Goal: Transaction & Acquisition: Purchase product/service

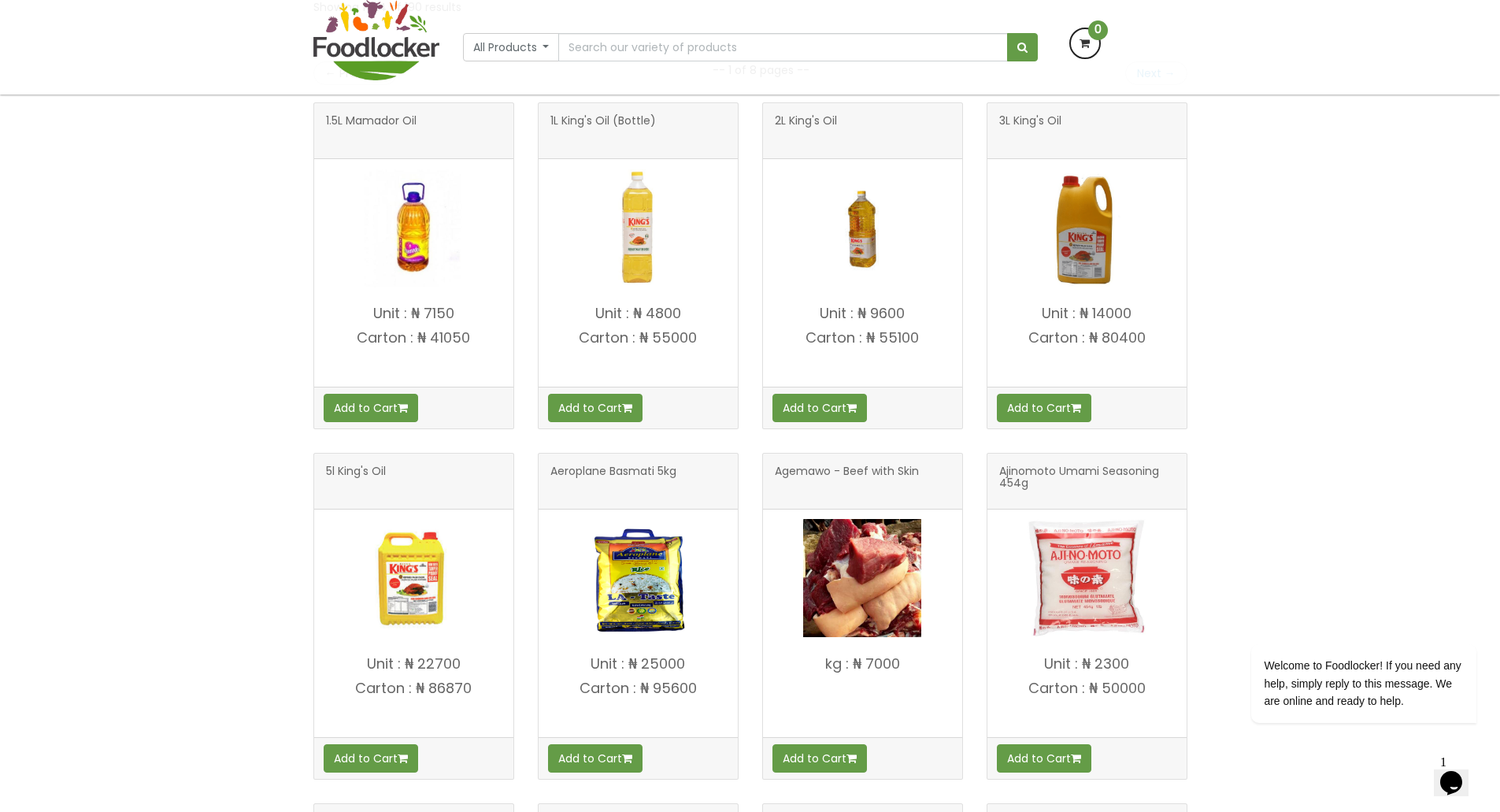
scroll to position [315, 0]
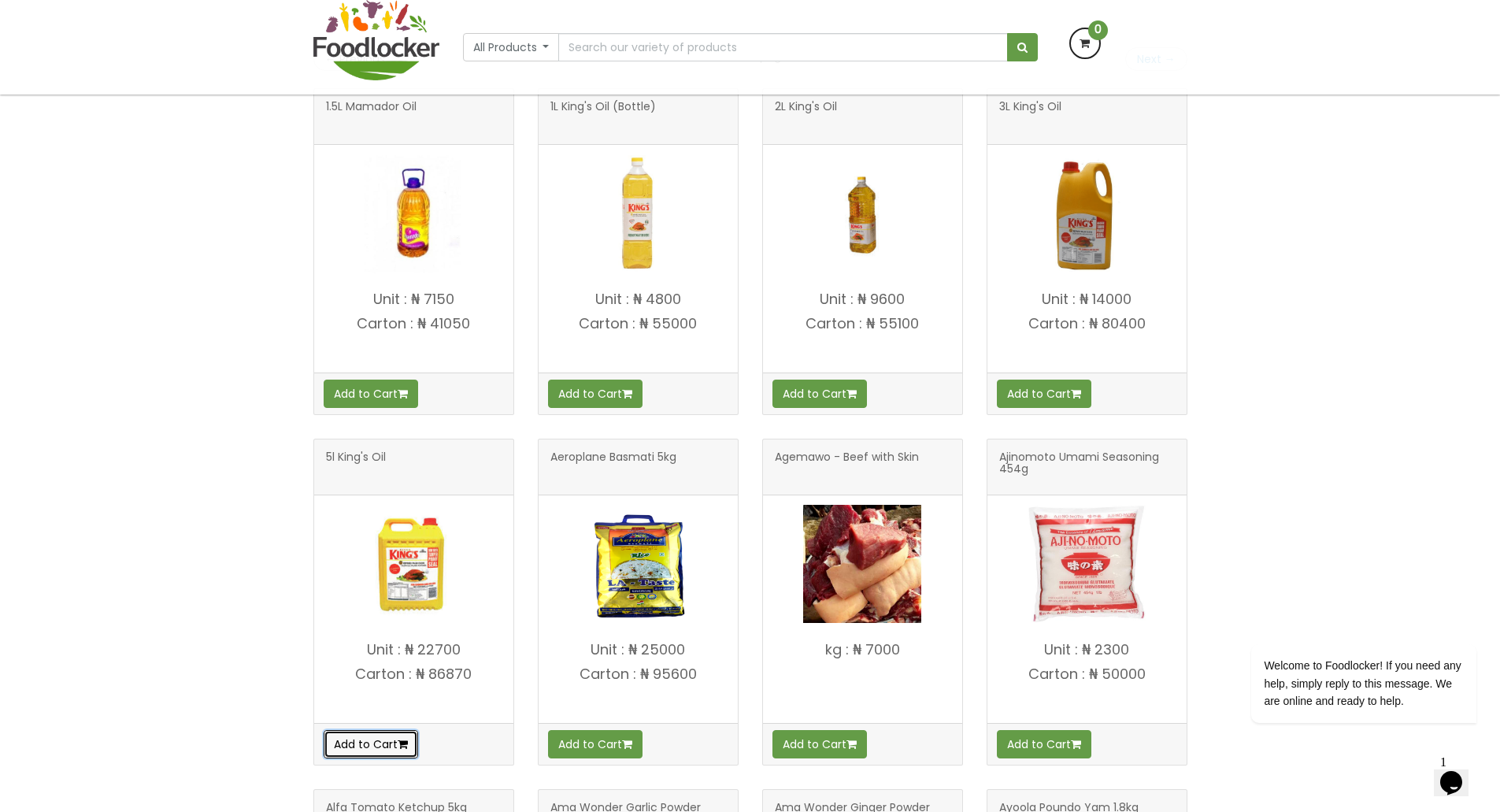
click at [362, 745] on button "Add to Cart" at bounding box center [371, 744] width 94 height 28
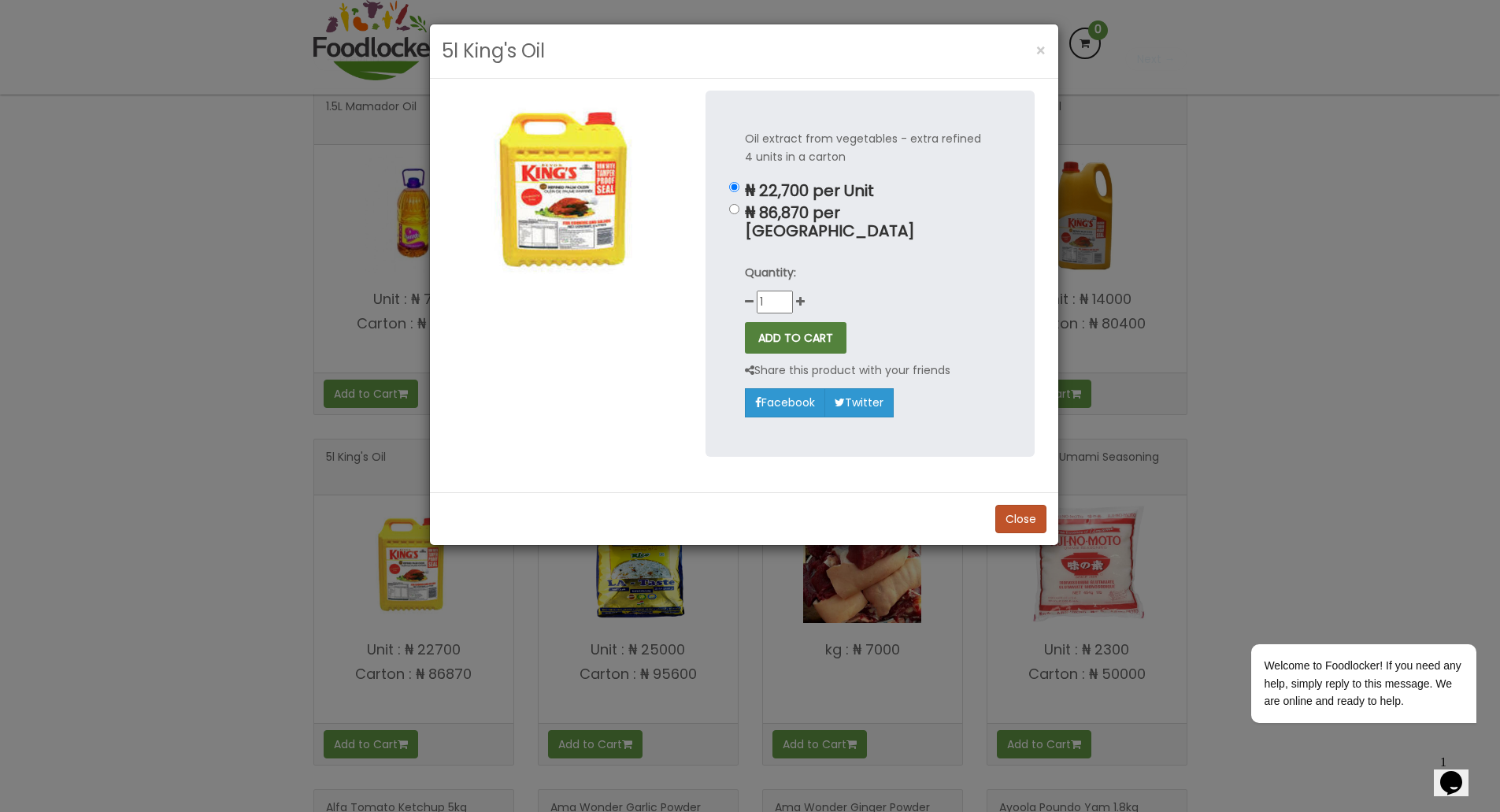
click at [808, 322] on button "ADD TO CART" at bounding box center [796, 338] width 101 height 31
click at [1043, 49] on span "×" at bounding box center [1041, 51] width 11 height 23
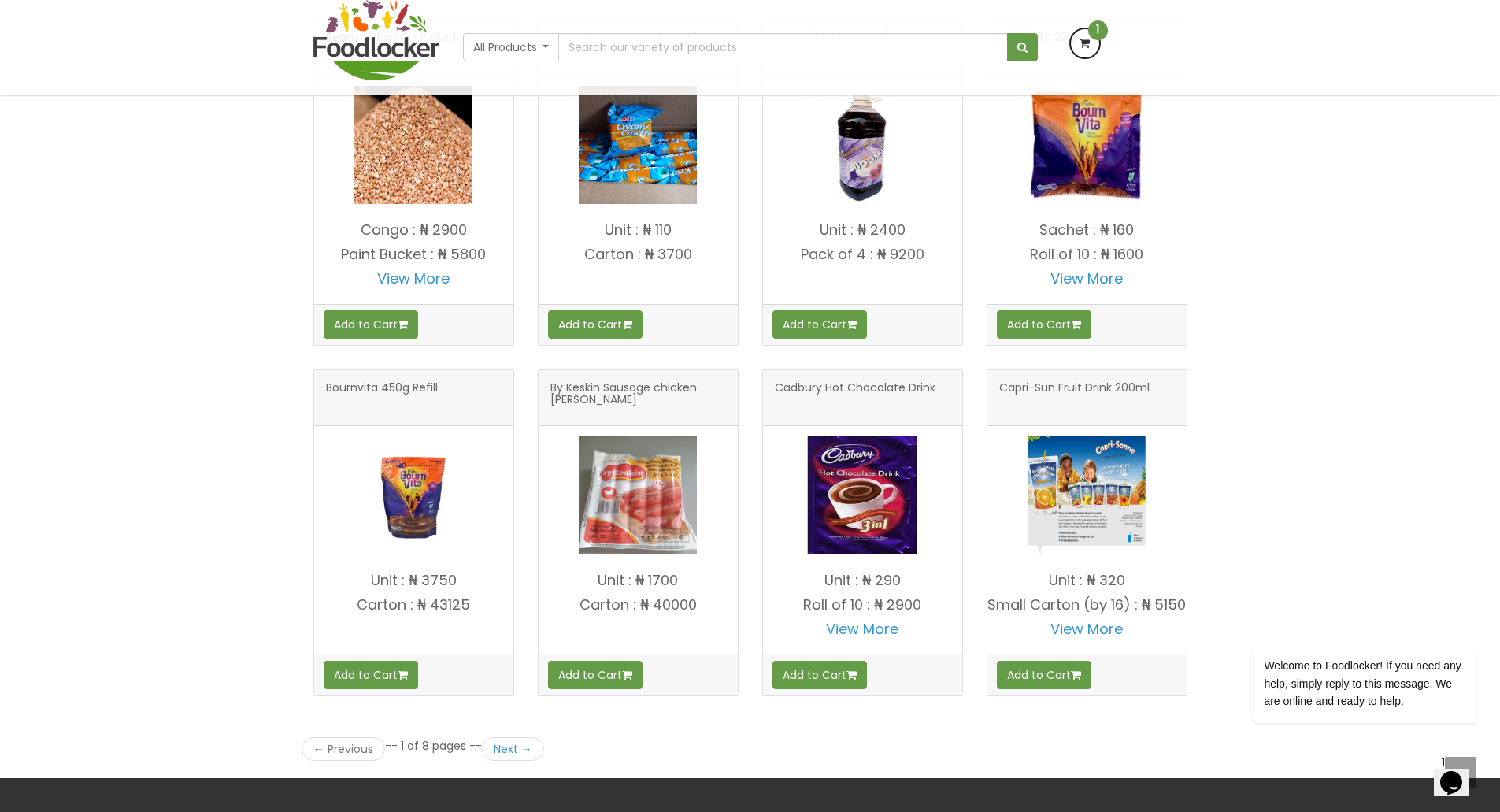
scroll to position [1816, 0]
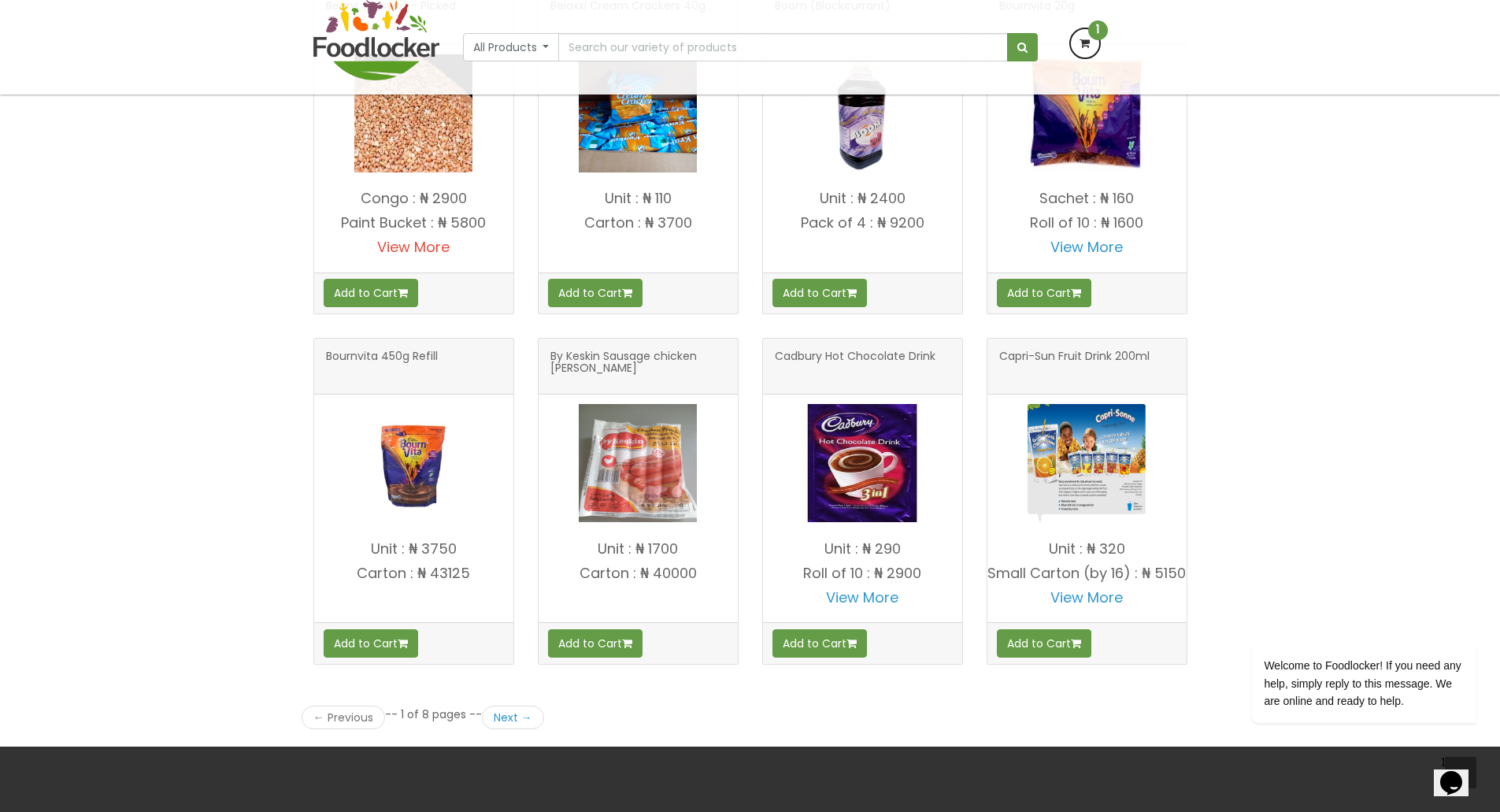
click at [402, 242] on link "View More" at bounding box center [413, 247] width 72 height 20
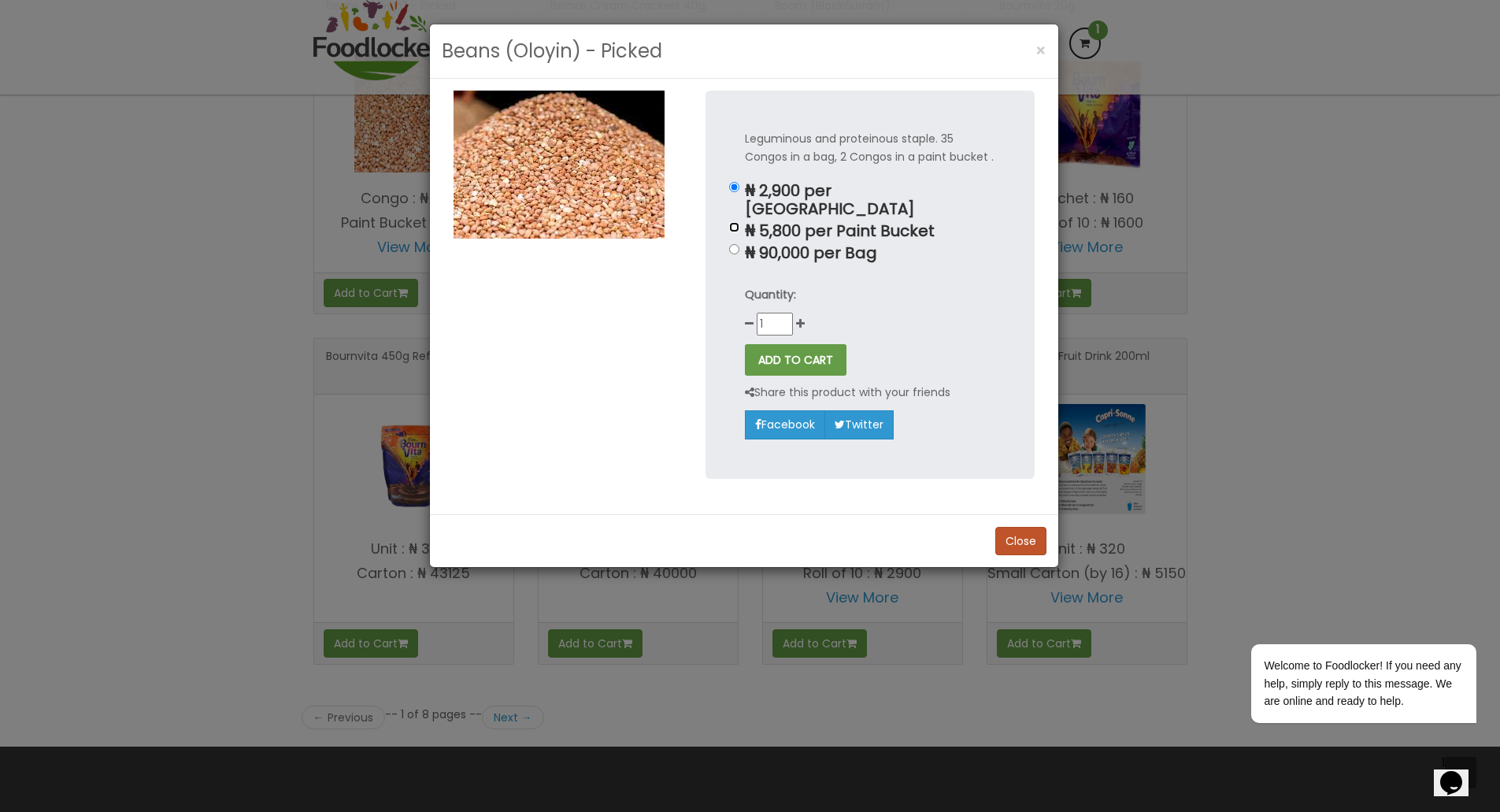
click at [732, 222] on input "₦ 5,800 per Paint Bucket" at bounding box center [735, 228] width 10 height 10
radio input "true"
click at [799, 318] on icon at bounding box center [801, 324] width 9 height 11
type input "2"
click at [796, 344] on button "ADD TO CART" at bounding box center [796, 359] width 101 height 31
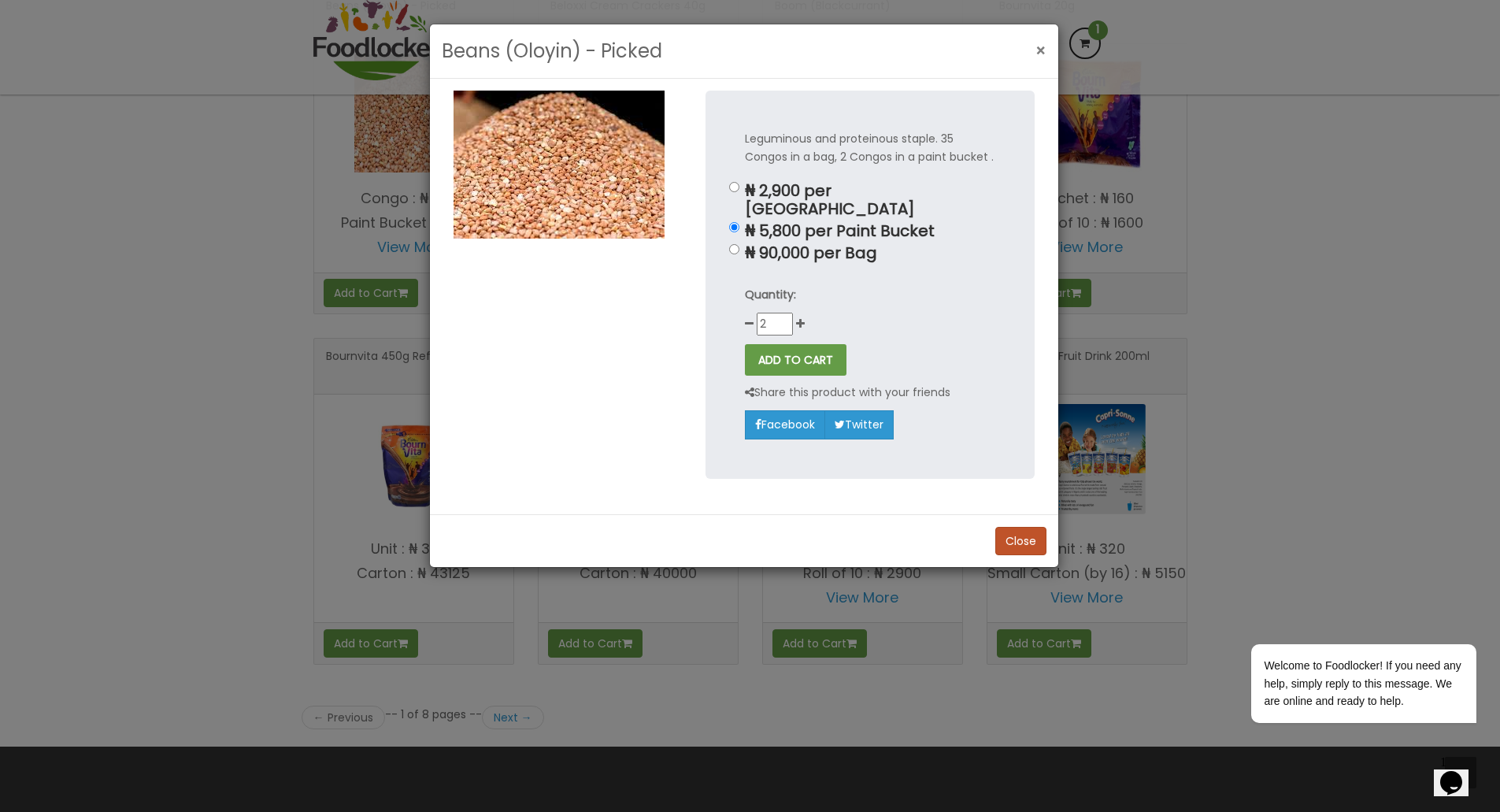
click at [1039, 53] on span "×" at bounding box center [1041, 51] width 11 height 23
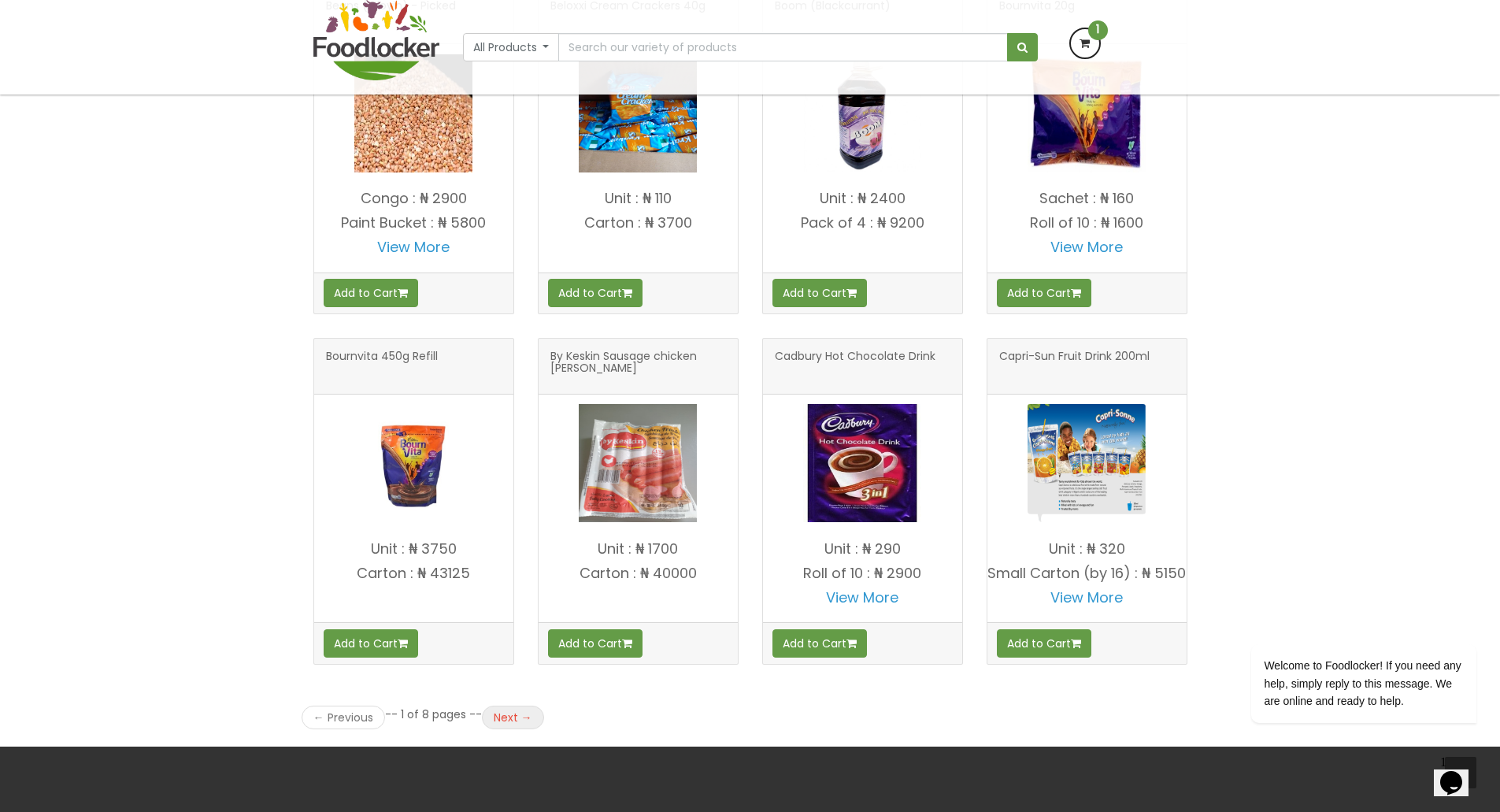
click at [509, 729] on link "Next →" at bounding box center [512, 717] width 62 height 24
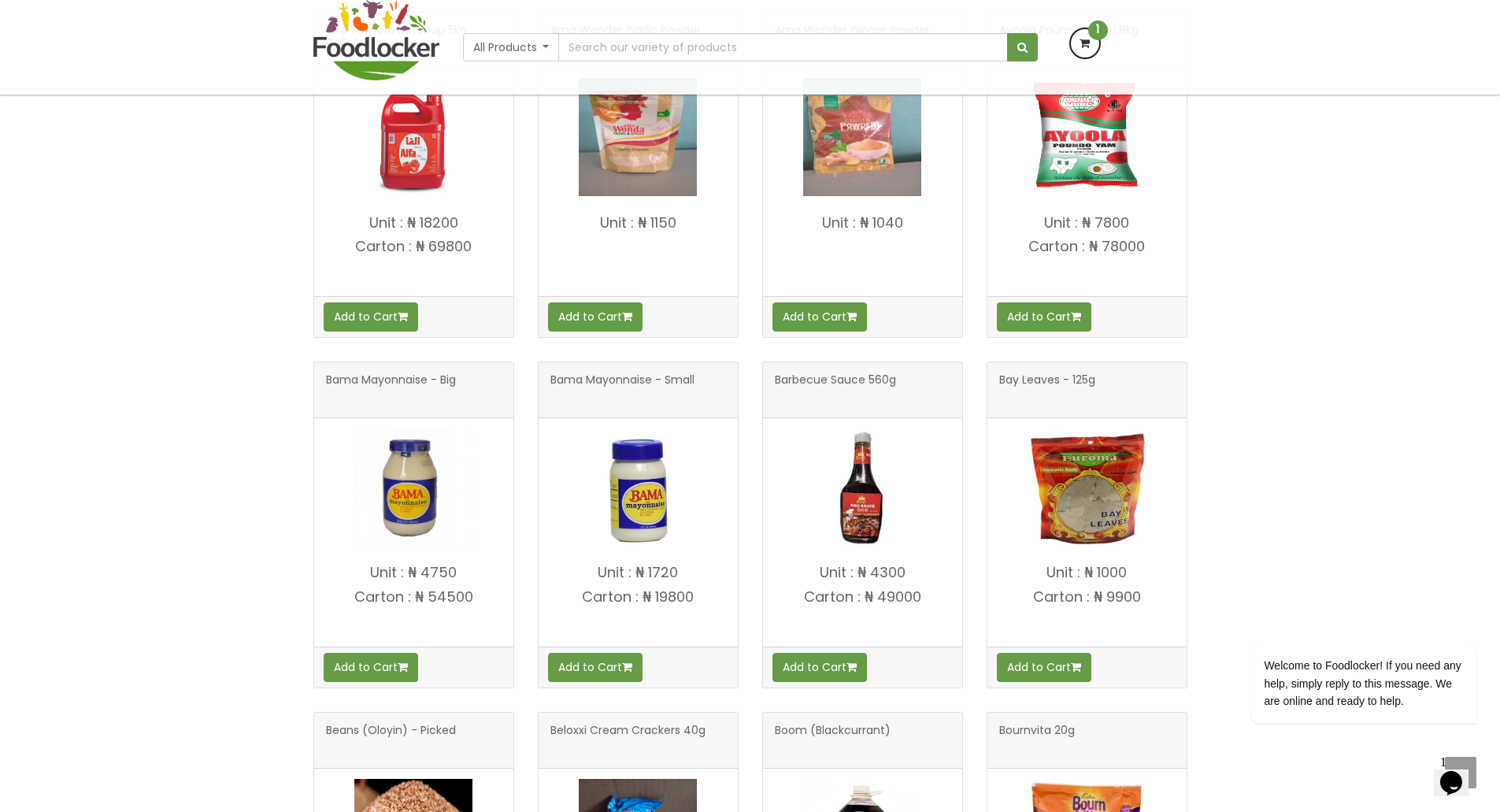
scroll to position [1082, 0]
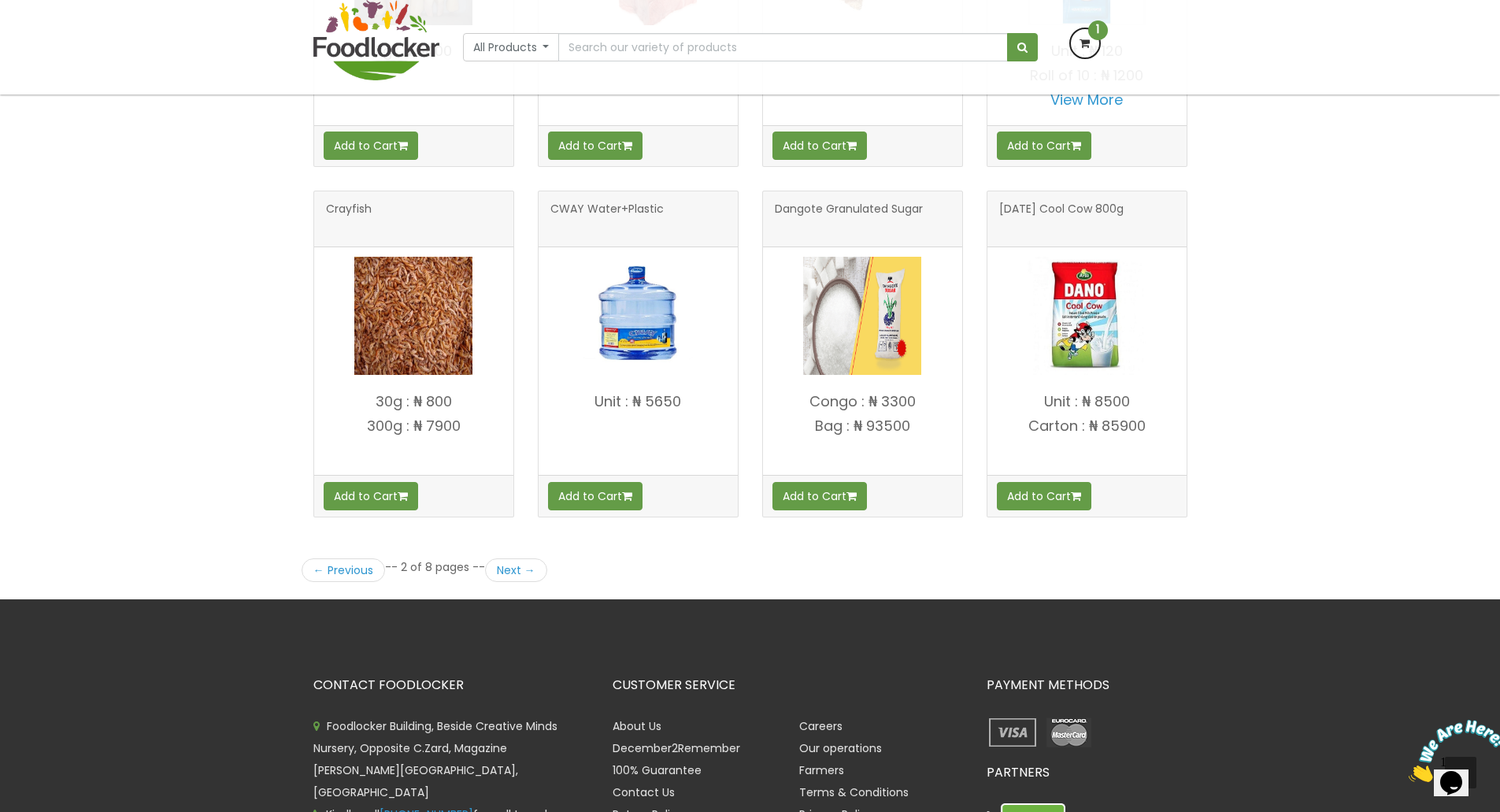
scroll to position [2005, 0]
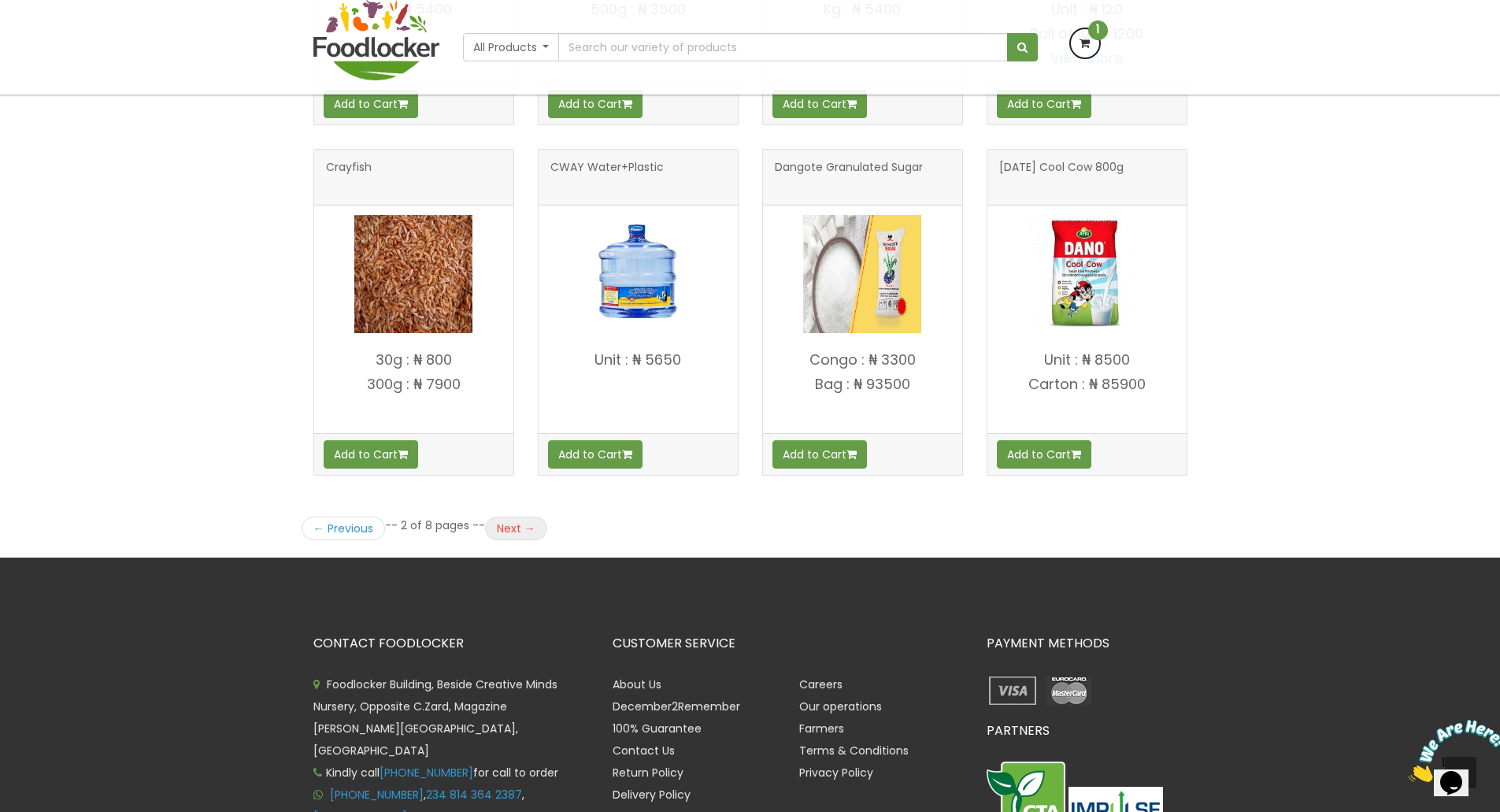
click at [517, 530] on link "Next →" at bounding box center [516, 528] width 62 height 24
click at [1458, 774] on img at bounding box center [1458, 750] width 98 height 62
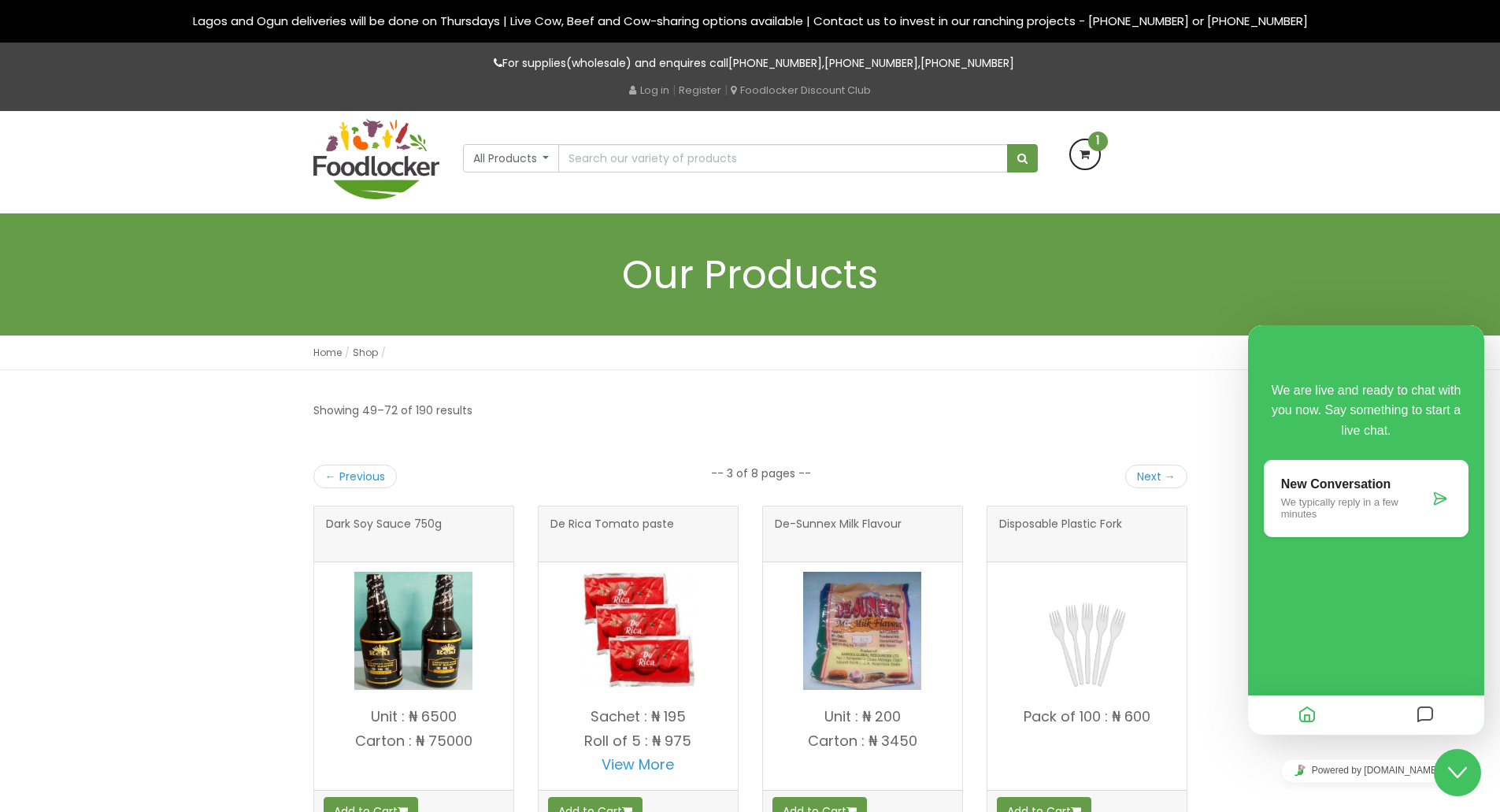
click at [1430, 715] on icon "Messages" at bounding box center [1426, 714] width 19 height 31
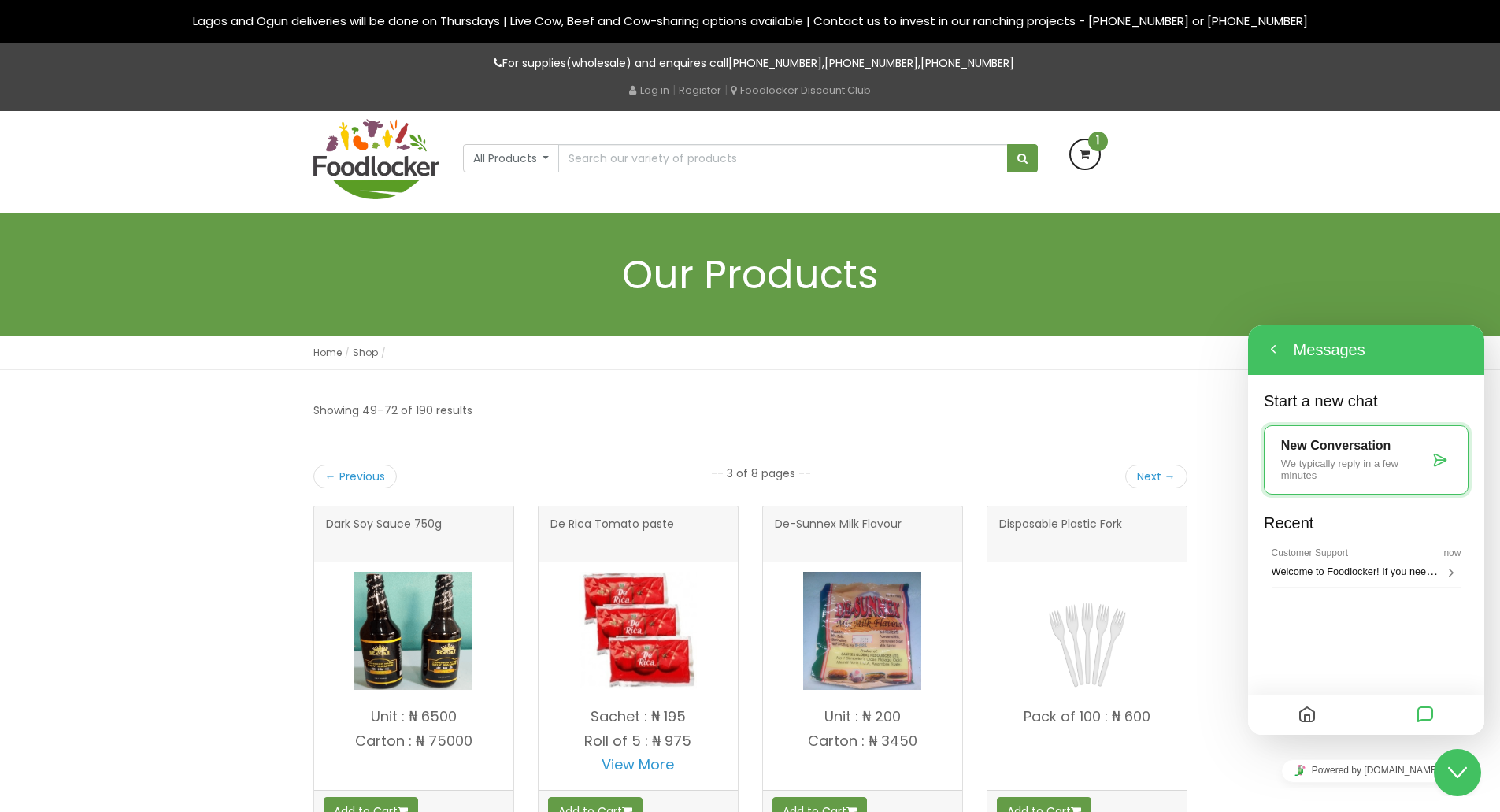
click at [1418, 465] on p "We typically reply in a few minutes" at bounding box center [1356, 468] width 148 height 24
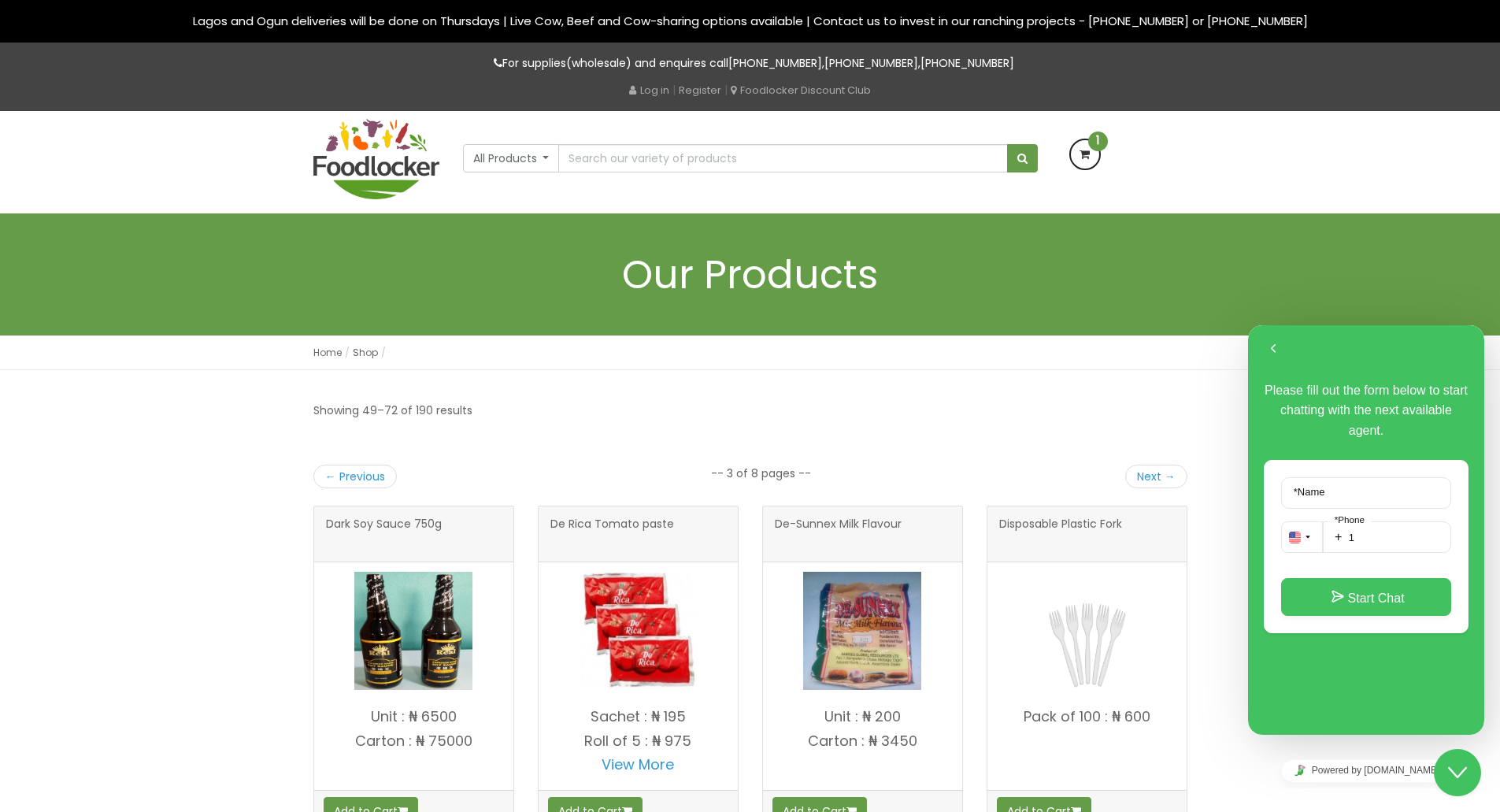
click at [1186, 713] on p "Pack of 100 : ₦ 600" at bounding box center [1087, 716] width 199 height 16
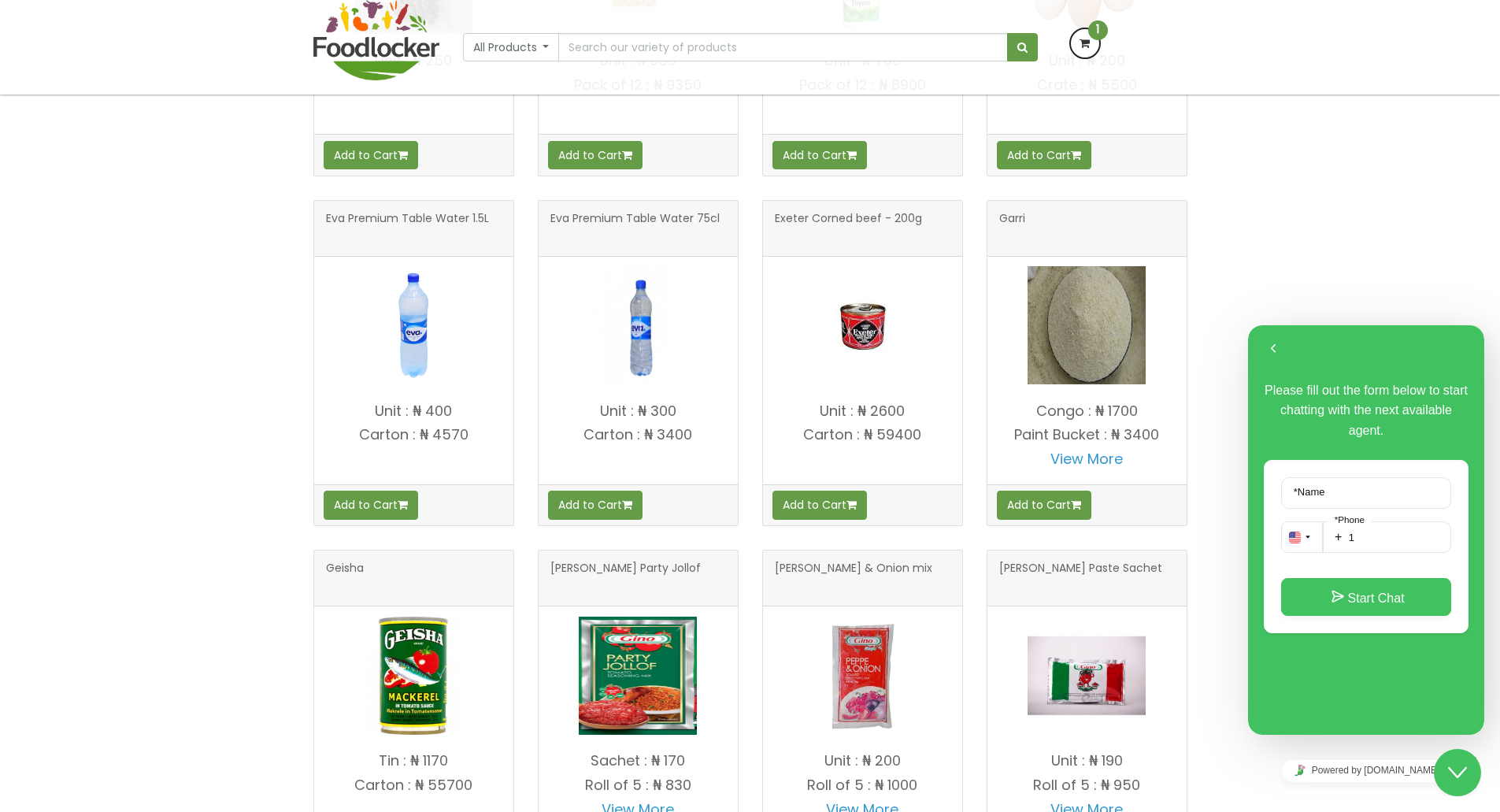
scroll to position [913, 0]
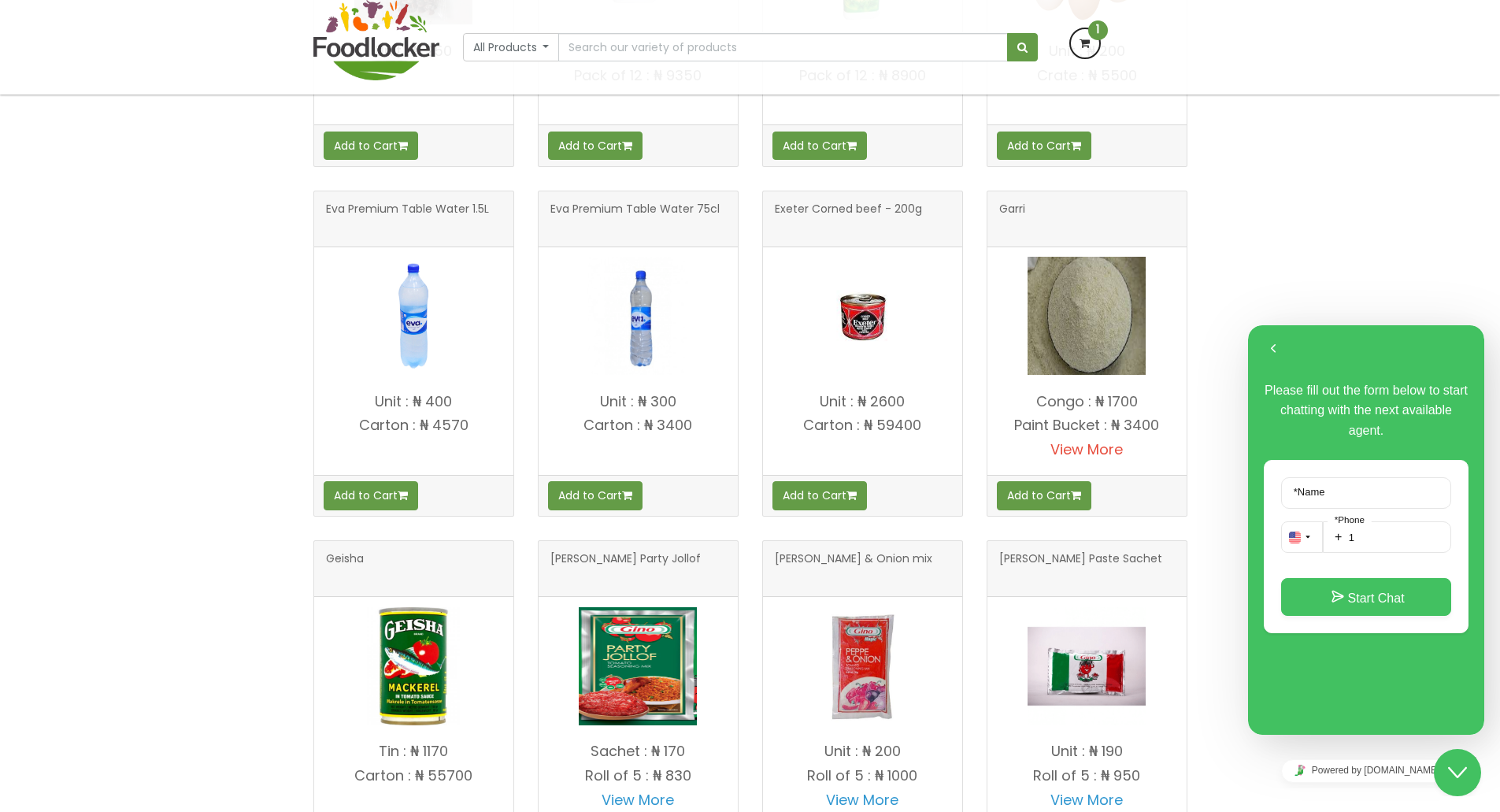
click at [1079, 453] on link "View More" at bounding box center [1086, 449] width 72 height 20
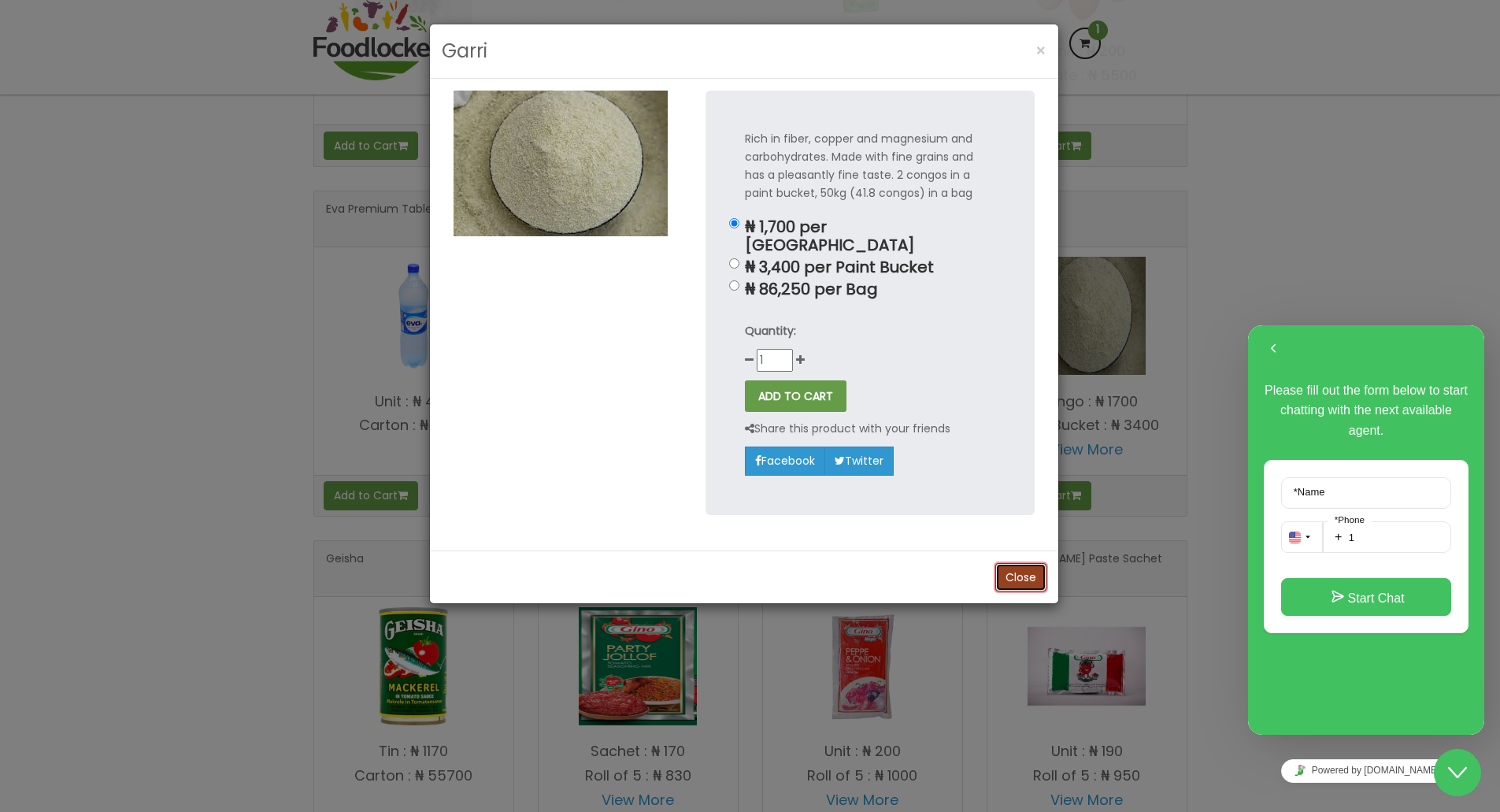
click at [1023, 563] on button "Close" at bounding box center [1021, 577] width 51 height 28
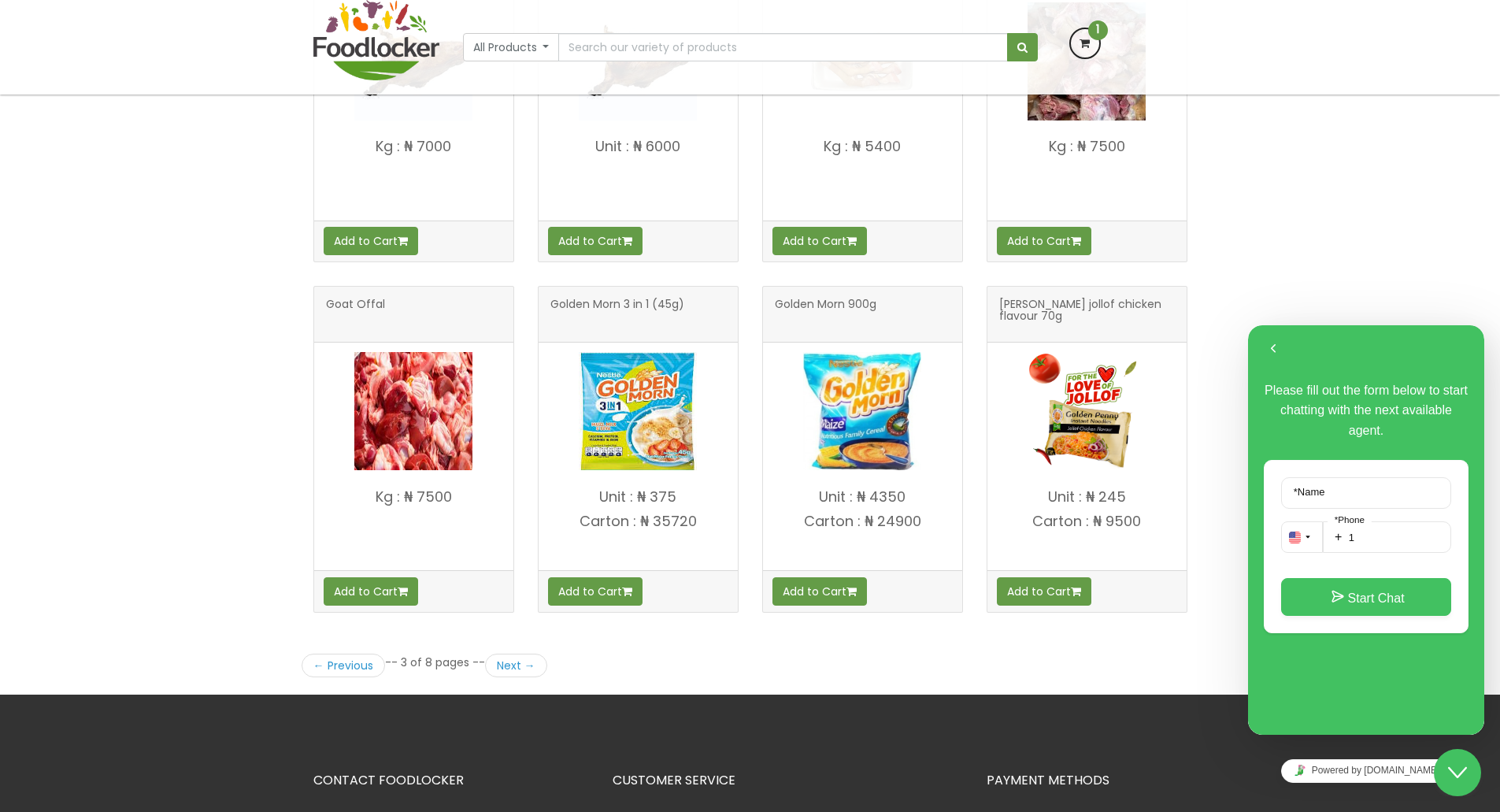
scroll to position [1900, 0]
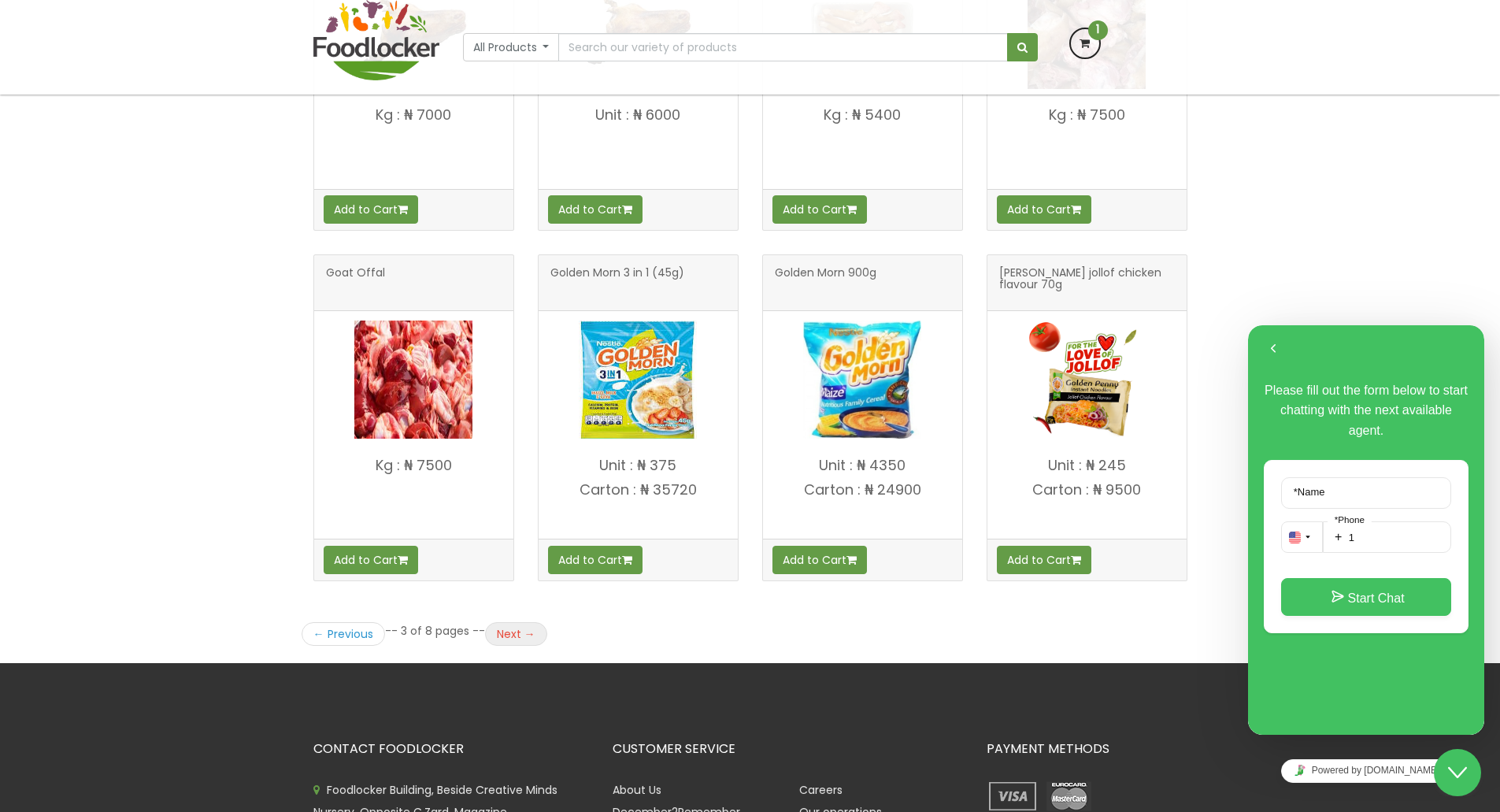
click at [510, 626] on link "Next →" at bounding box center [516, 633] width 62 height 24
click at [514, 636] on link "Next →" at bounding box center [516, 633] width 62 height 24
click at [533, 636] on link "Next →" at bounding box center [516, 633] width 62 height 24
click at [1281, 349] on button "Back" at bounding box center [1273, 348] width 25 height 24
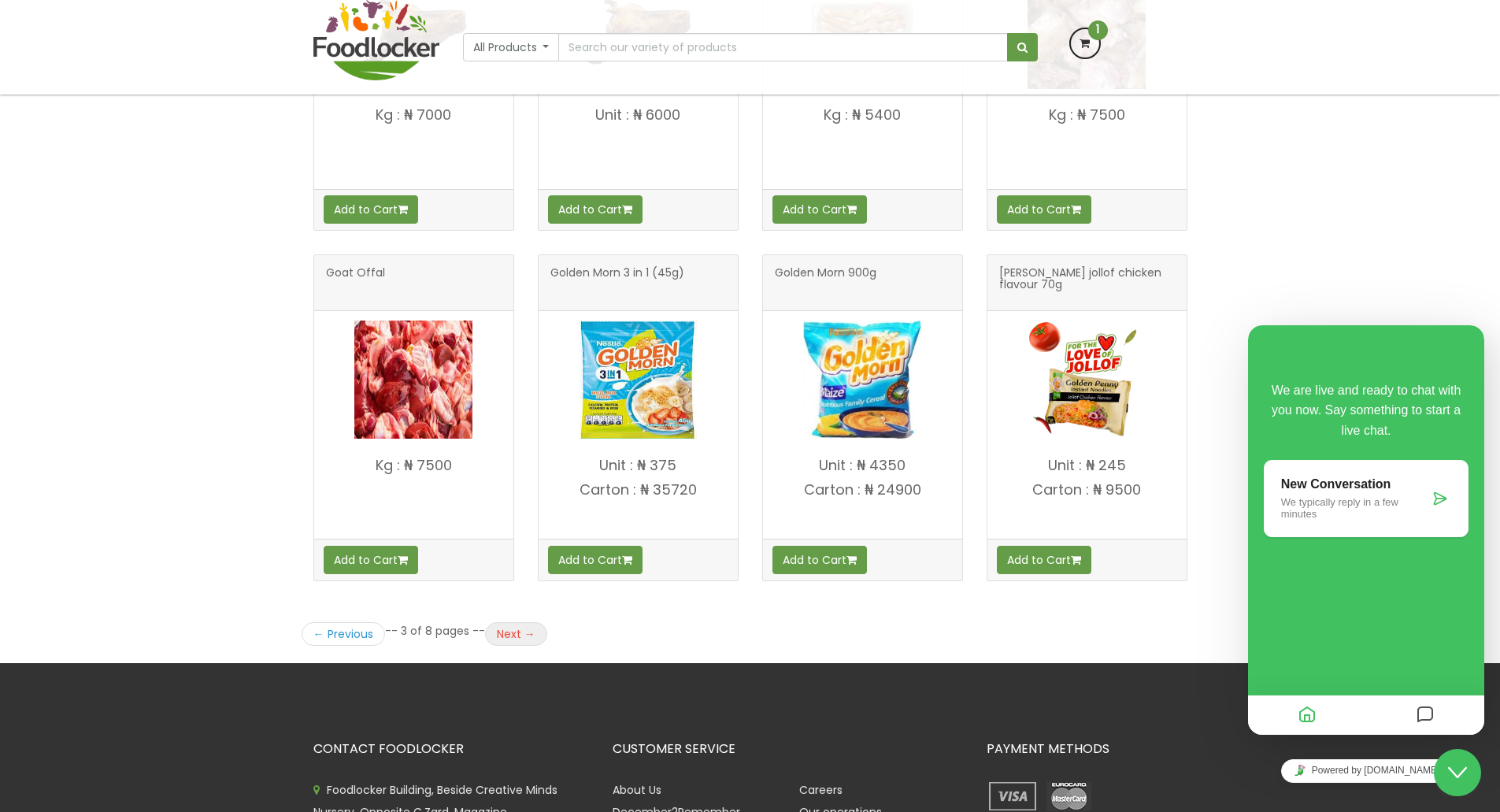
click at [501, 628] on link "Next →" at bounding box center [516, 633] width 62 height 24
